Goal: Navigation & Orientation: Find specific page/section

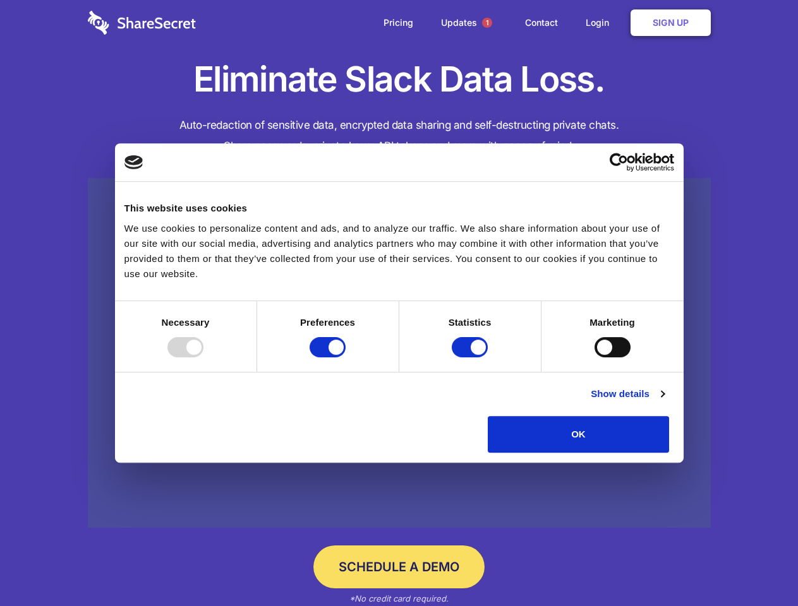
click at [203, 358] on div at bounding box center [185, 347] width 36 height 20
click at [346, 358] on input "Preferences" at bounding box center [328, 347] width 36 height 20
checkbox input "false"
click at [471, 358] on input "Statistics" at bounding box center [470, 347] width 36 height 20
checkbox input "false"
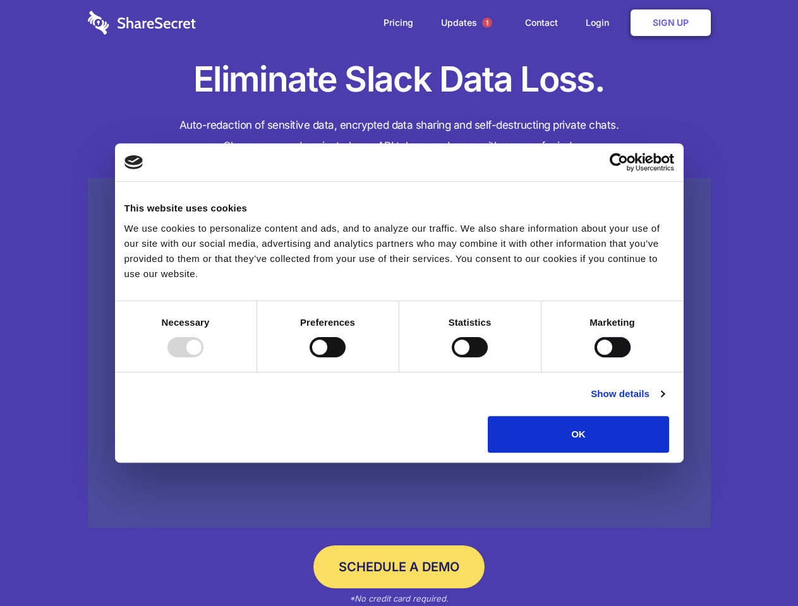
click at [594, 358] on input "Marketing" at bounding box center [612, 347] width 36 height 20
checkbox input "true"
click at [664, 402] on link "Show details" at bounding box center [627, 394] width 73 height 15
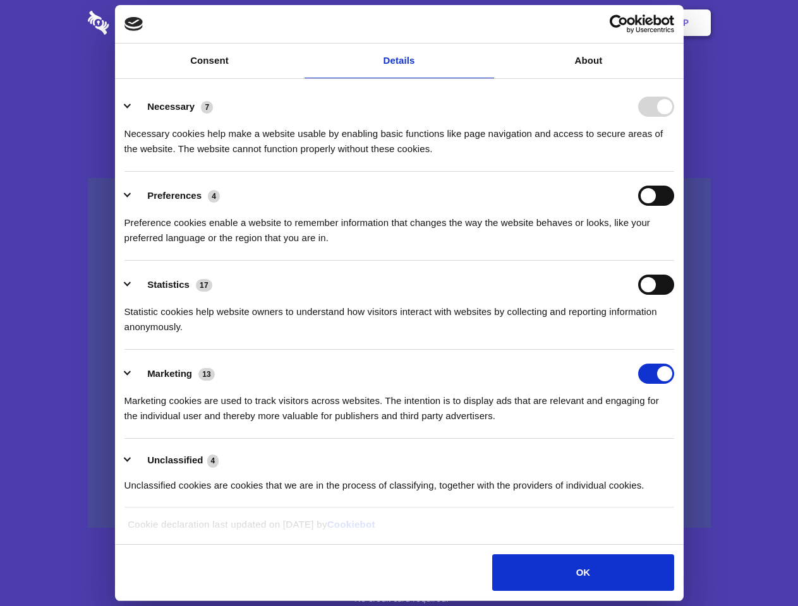
click at [674, 172] on li "Necessary 7 Necessary cookies help make a website usable by enabling basic func…" at bounding box center [399, 127] width 550 height 89
click at [486, 23] on span "1" at bounding box center [487, 23] width 10 height 10
